Goal: Find contact information: Find contact information

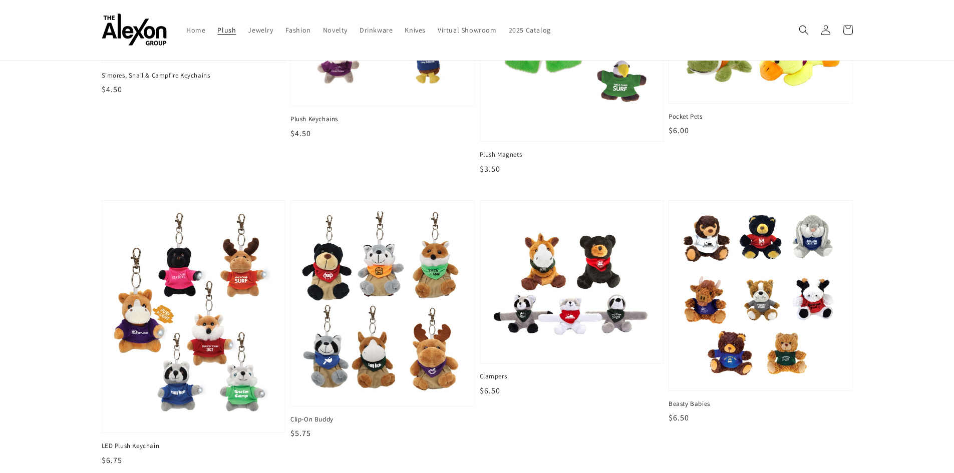
scroll to position [200, 0]
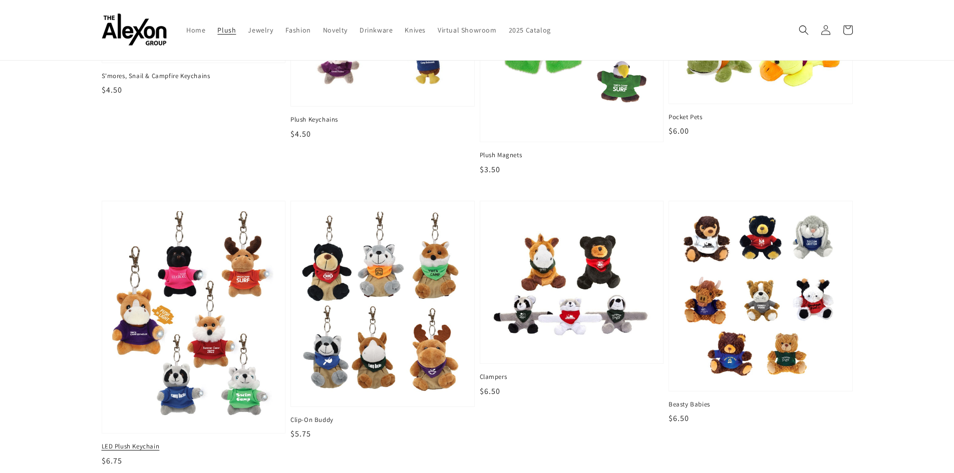
click at [147, 445] on span "LED Plush Keychain" at bounding box center [194, 446] width 184 height 9
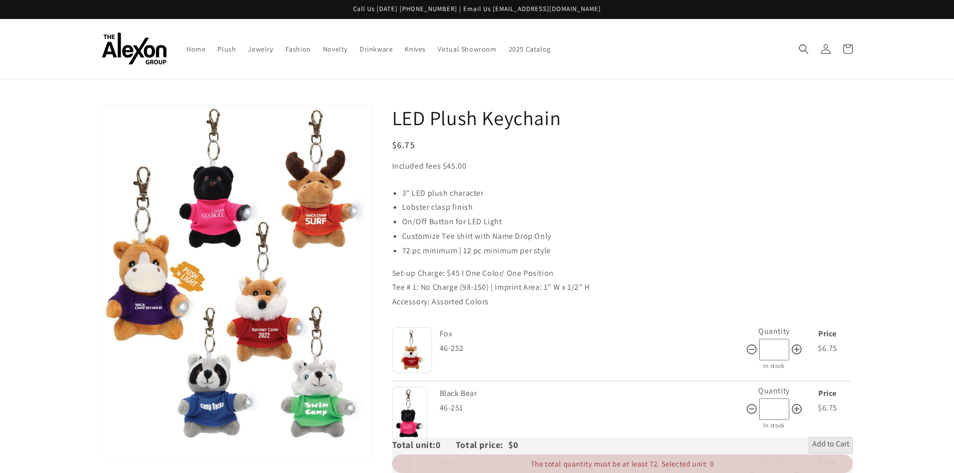
click at [457, 120] on h1 "LED Plush Keychain" at bounding box center [622, 118] width 461 height 26
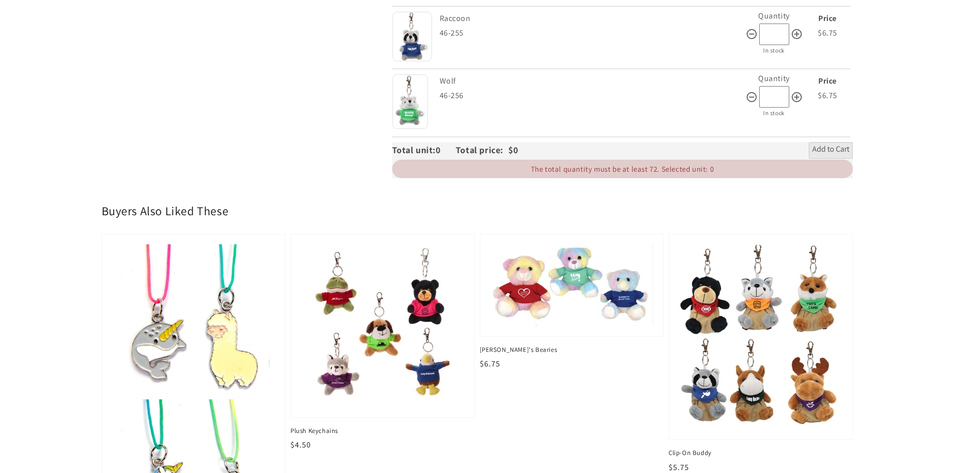
scroll to position [601, 0]
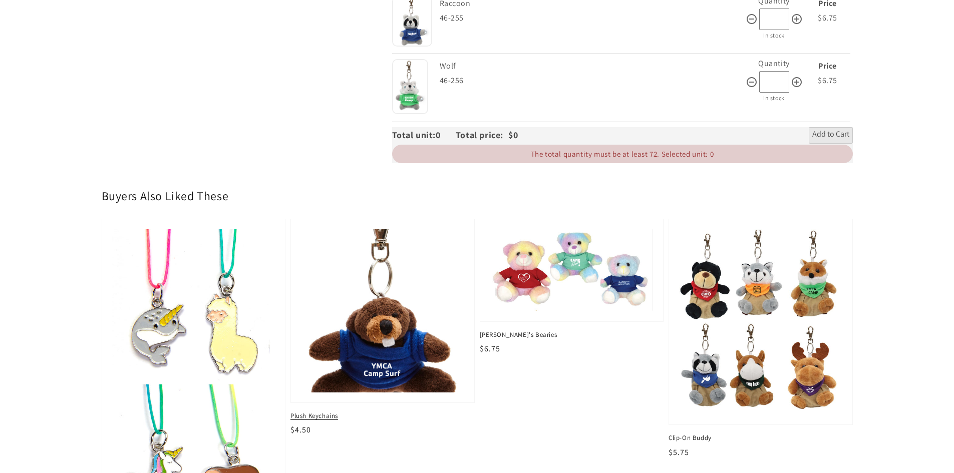
click at [376, 368] on img at bounding box center [383, 311] width 168 height 168
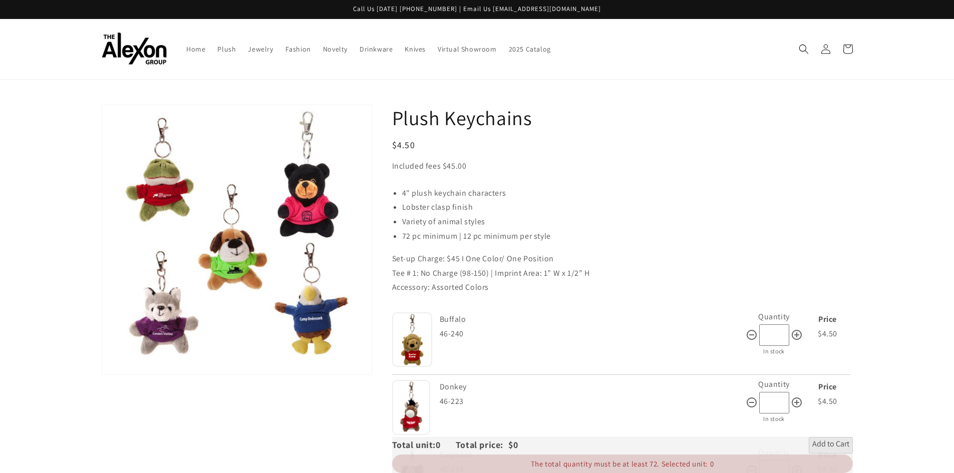
click at [445, 121] on h1 "Plush Keychains" at bounding box center [622, 118] width 461 height 26
drag, startPoint x: 438, startPoint y: 207, endPoint x: 693, endPoint y: 232, distance: 256.2
click at [693, 232] on li "72 pc minimum | 12 pc minimum per style" at bounding box center [627, 236] width 451 height 15
click at [520, 9] on p "Call Us [DATE] [PHONE_NUMBER] | Email Us [EMAIL_ADDRESS][DOMAIN_NAME]" at bounding box center [477, 9] width 954 height 19
click at [546, 4] on p "Call Us [DATE] [PHONE_NUMBER] | Email Us [EMAIL_ADDRESS][DOMAIN_NAME]" at bounding box center [477, 9] width 954 height 19
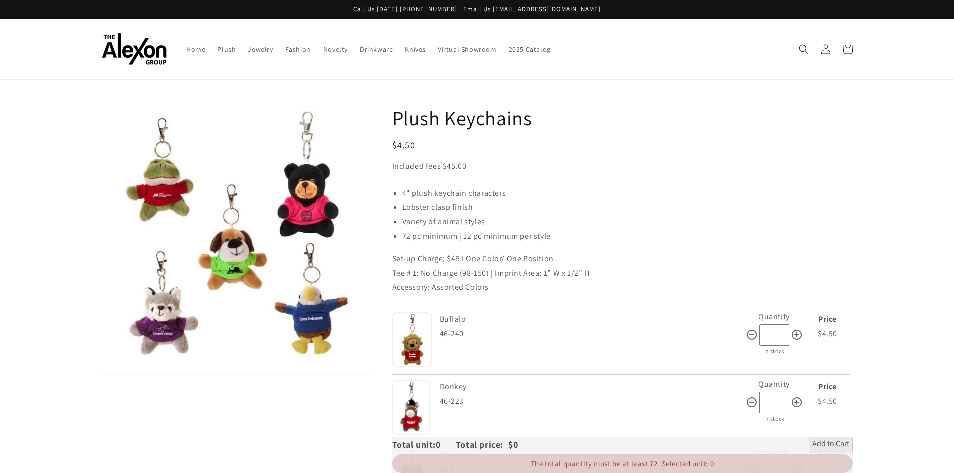
click at [565, 10] on p "Call Us [DATE] [PHONE_NUMBER] | Email Us [EMAIL_ADDRESS][DOMAIN_NAME]" at bounding box center [477, 9] width 954 height 19
drag, startPoint x: 576, startPoint y: 8, endPoint x: 500, endPoint y: 10, distance: 76.1
click at [500, 10] on p "Call Us [DATE] [PHONE_NUMBER] | Email Us [EMAIL_ADDRESS][DOMAIN_NAME]" at bounding box center [477, 9] width 954 height 19
copy p "info@alexongroup.com"
drag, startPoint x: 491, startPoint y: 289, endPoint x: 393, endPoint y: 122, distance: 193.7
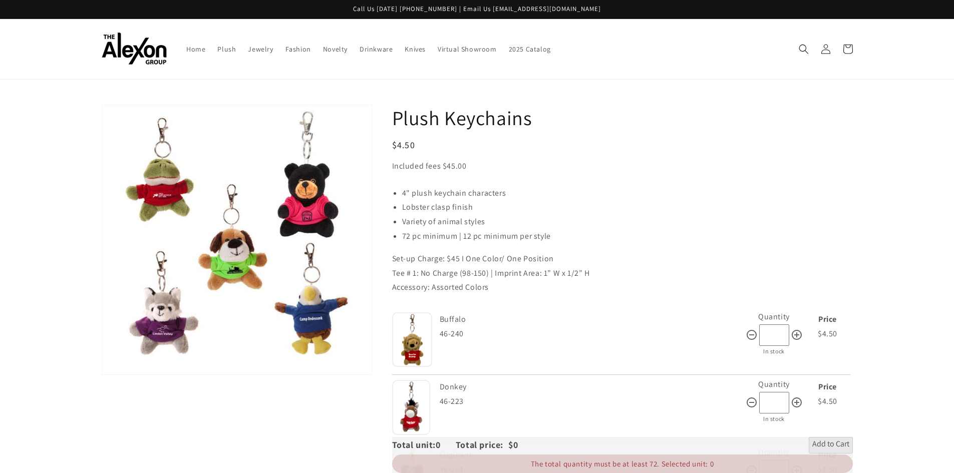
copy div "Plush Keychains Regular price $4.50 Regular price Sale price $4.50 Unit price /…"
